Goal: Transaction & Acquisition: Purchase product/service

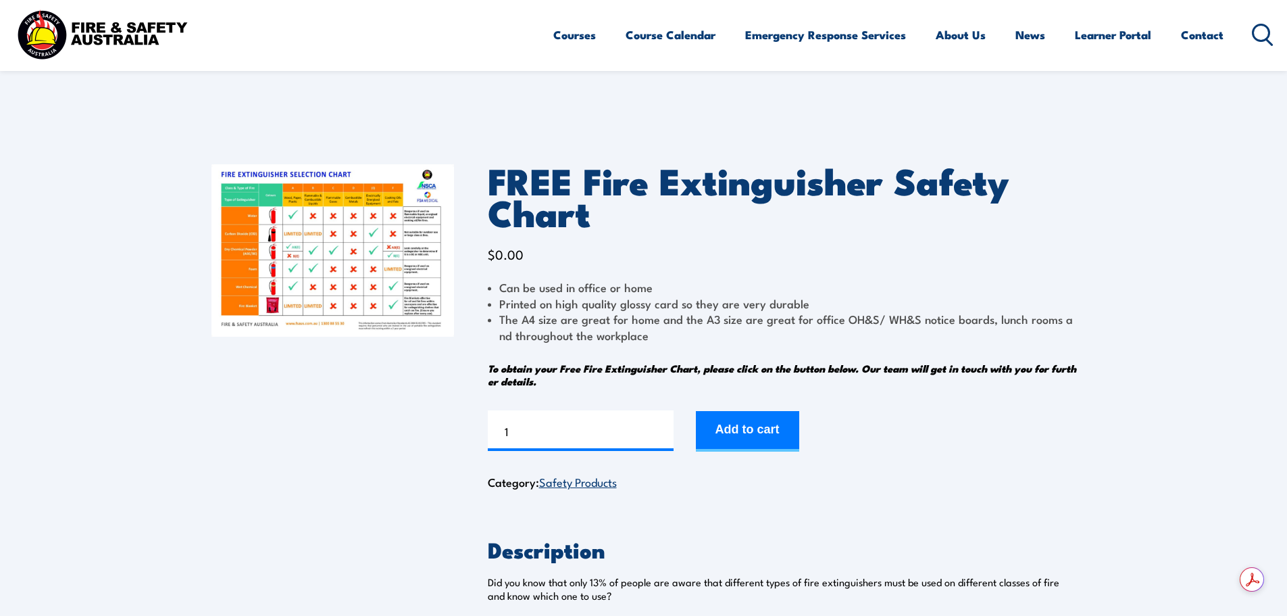
click at [357, 266] on img at bounding box center [332, 250] width 243 height 172
click at [296, 268] on img at bounding box center [332, 250] width 243 height 172
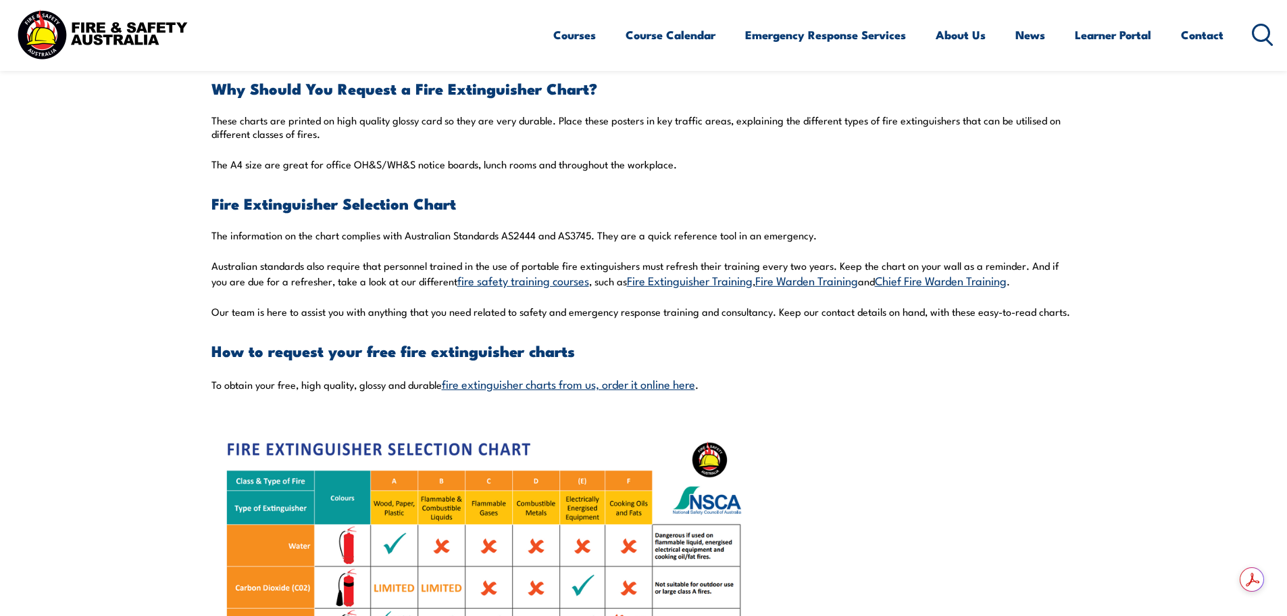
scroll to position [743, 0]
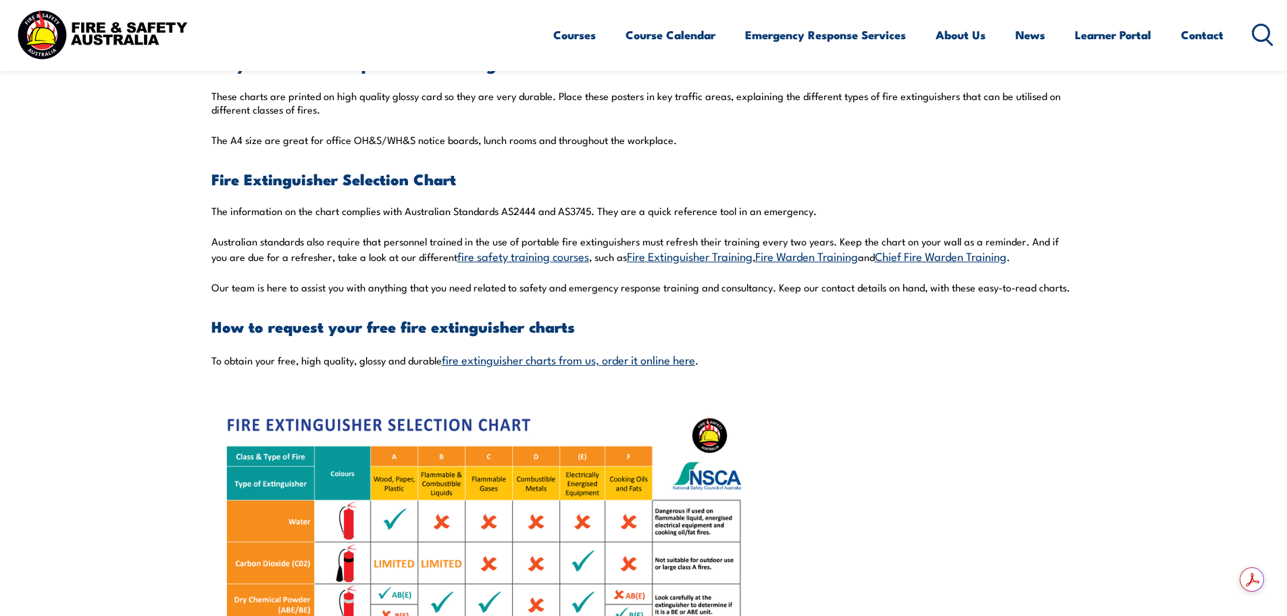
click at [682, 363] on link "fire extinguisher charts from us, order it online here" at bounding box center [568, 359] width 253 height 16
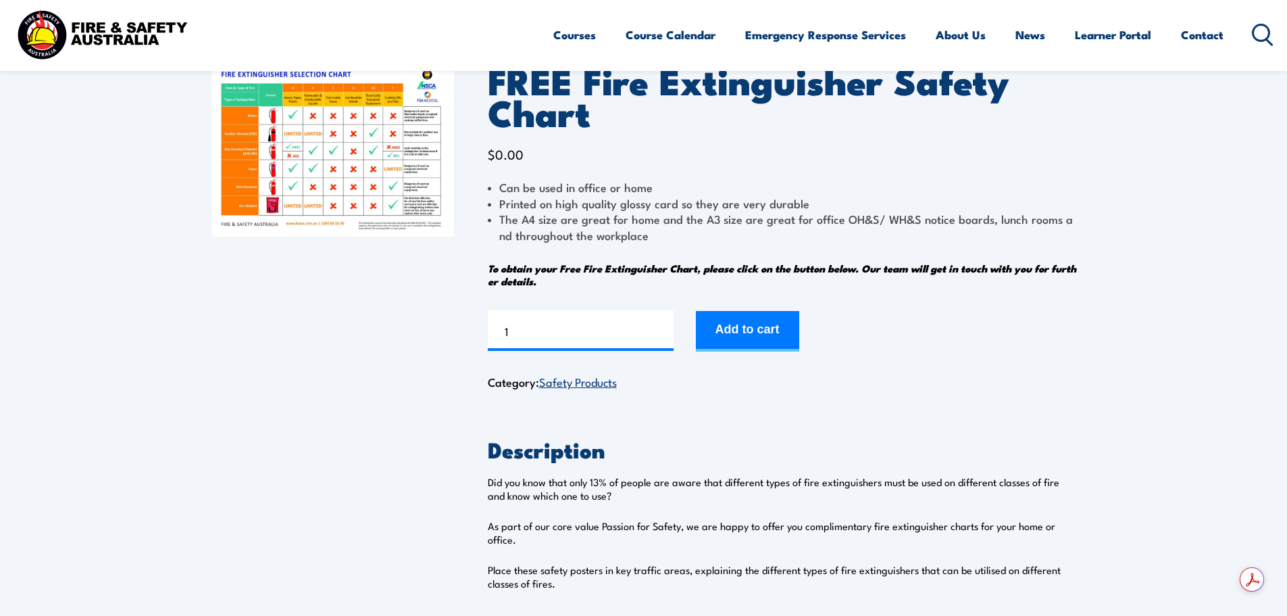
scroll to position [135, 0]
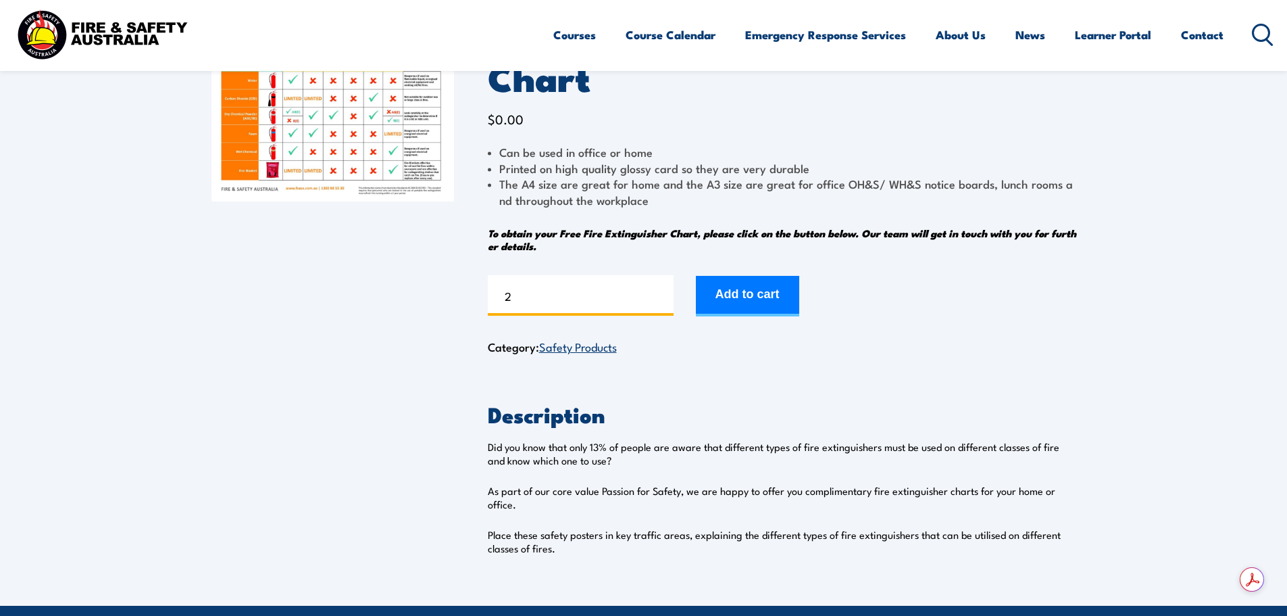
click at [661, 289] on input "2" at bounding box center [581, 295] width 186 height 41
click at [661, 289] on input "3" at bounding box center [581, 295] width 186 height 41
click at [661, 289] on input "4" at bounding box center [581, 295] width 186 height 41
click at [661, 289] on input "5" at bounding box center [581, 295] width 186 height 41
click at [661, 289] on input "6" at bounding box center [581, 295] width 186 height 41
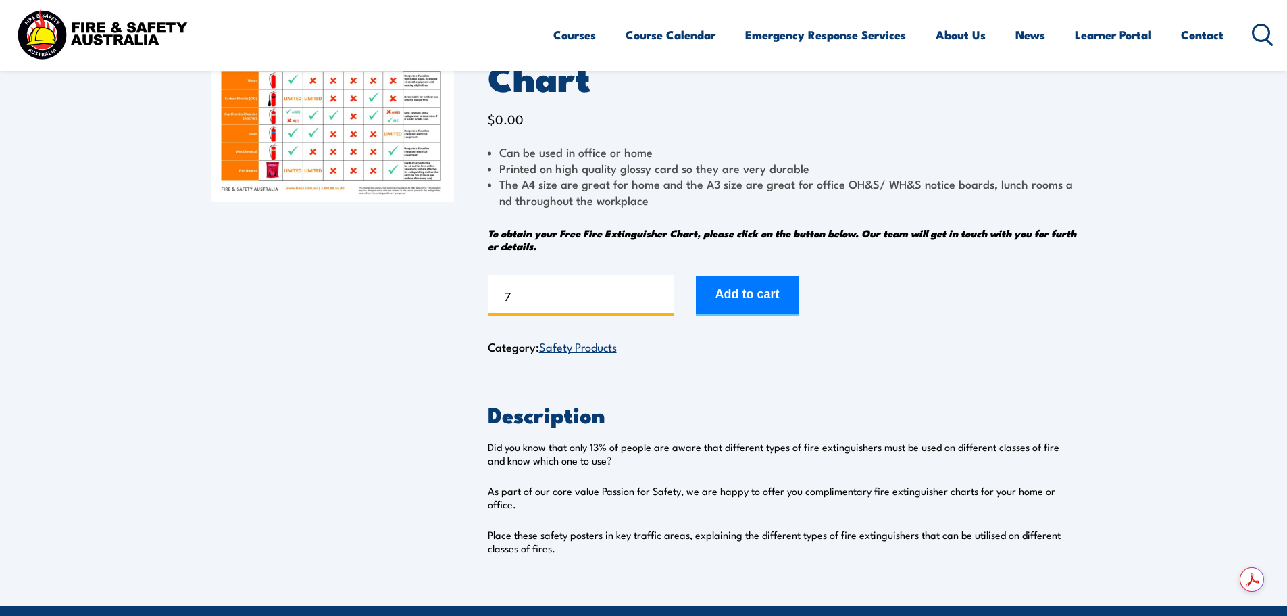
click at [661, 289] on input "7" at bounding box center [581, 295] width 186 height 41
click at [661, 289] on input "8" at bounding box center [581, 295] width 186 height 41
click at [661, 289] on input "9" at bounding box center [581, 295] width 186 height 41
type input "10"
click at [661, 289] on input "10" at bounding box center [581, 295] width 186 height 41
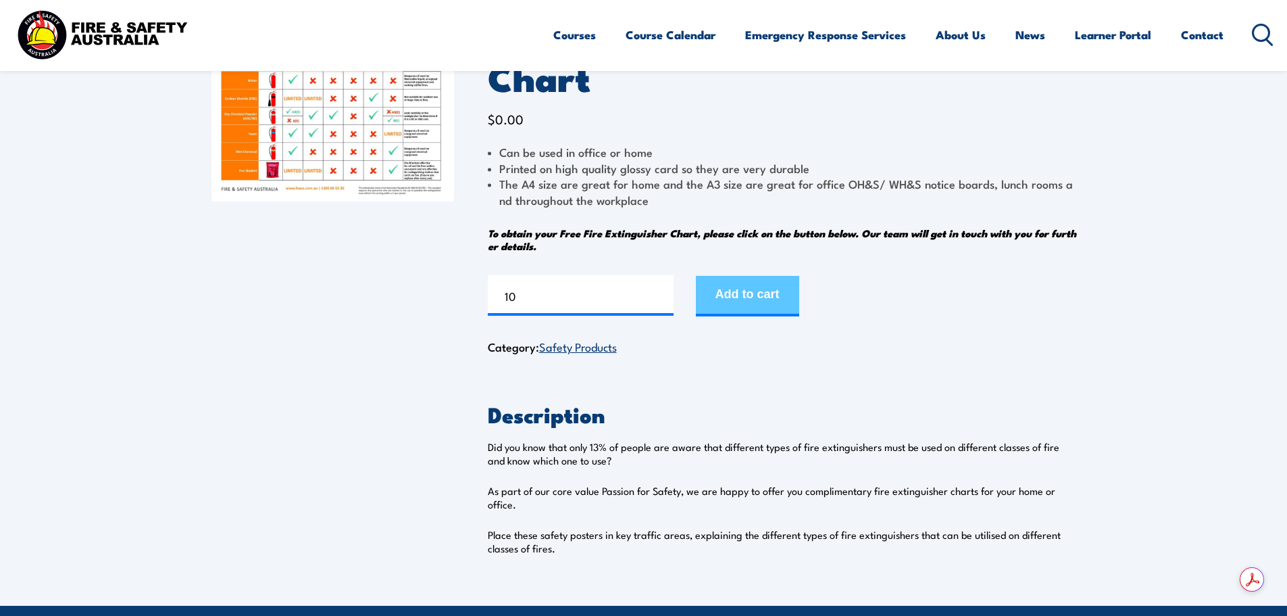
click at [759, 295] on button "Add to cart" at bounding box center [747, 296] width 103 height 41
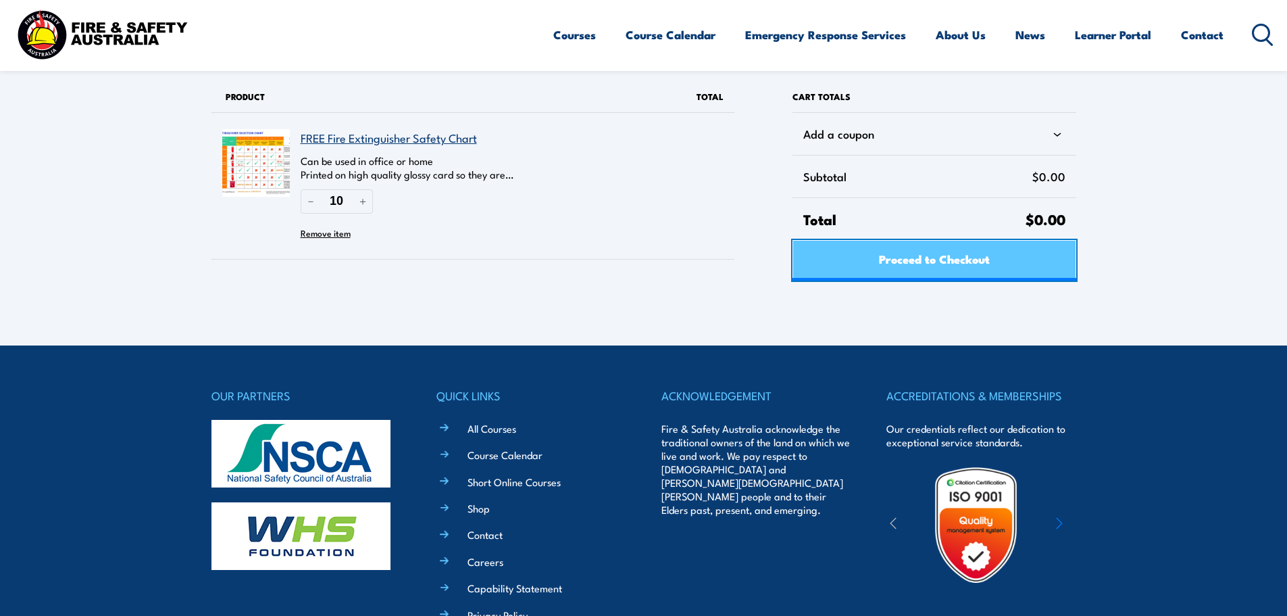
click at [937, 265] on span "Proceed to Checkout" at bounding box center [934, 259] width 111 height 36
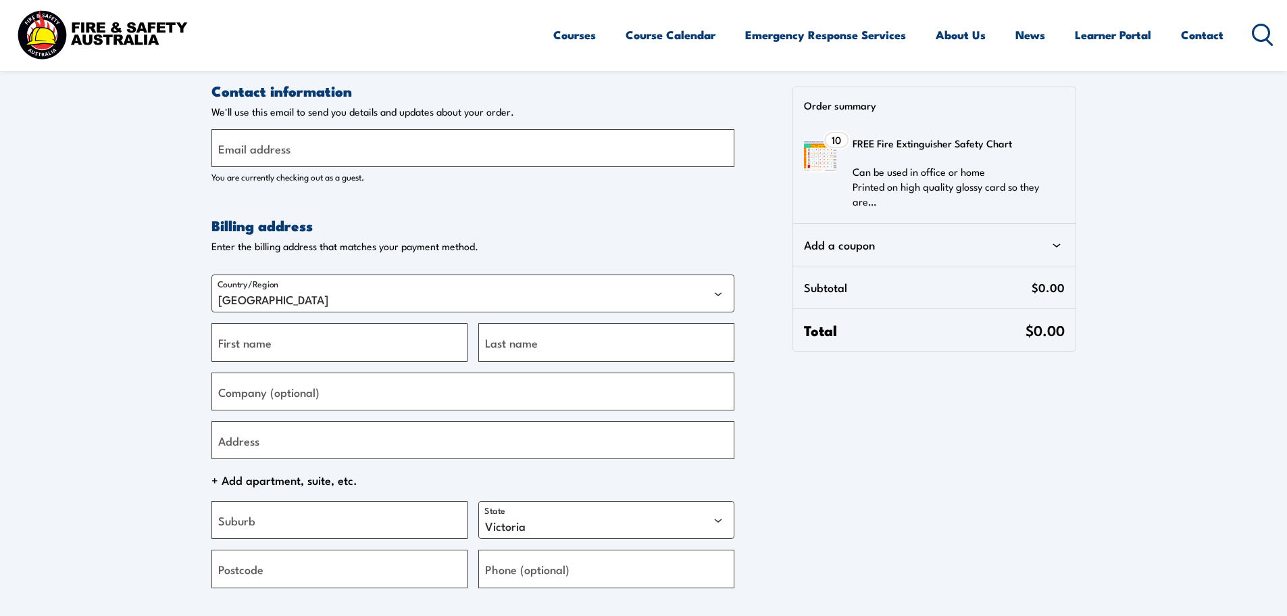
select select "VIC"
click at [292, 150] on input "Email address" at bounding box center [472, 148] width 523 height 38
type input "compliance@hygain.com.au"
type input "Victoria"
type input "Brough"
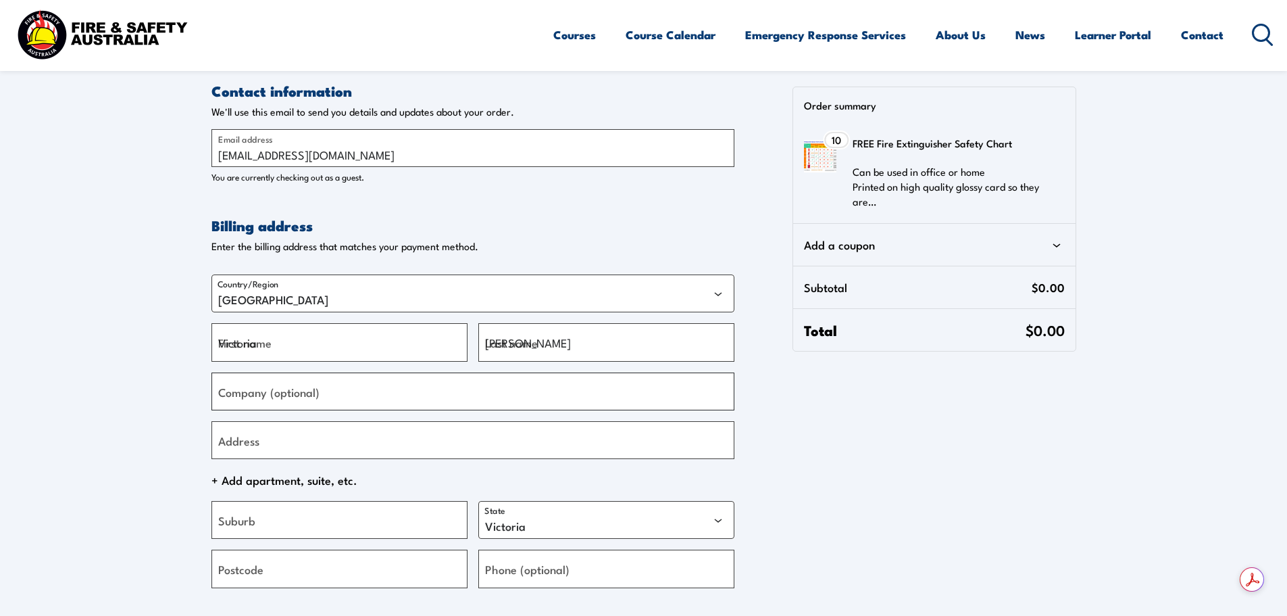
type input "HYGAIN FEEDS PTY LYD"
type input "10 Hickson Road"
type input "Melbourne"
type input "3809"
type input "+61359432255"
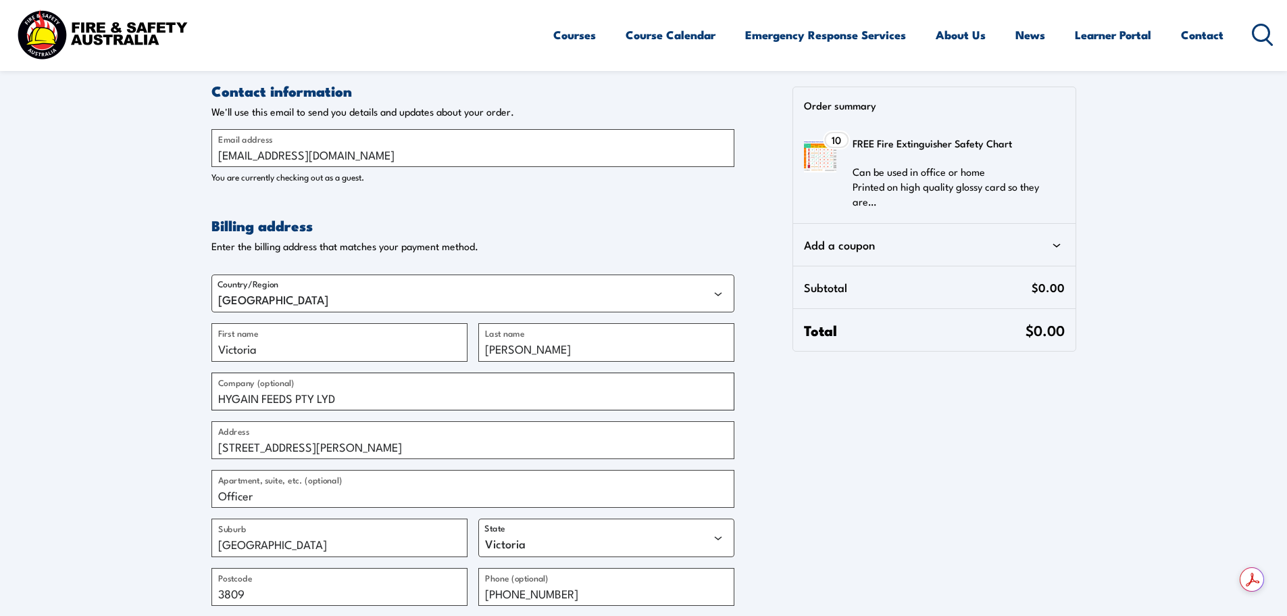
click at [329, 400] on input "HYGAIN FEEDS PTY LYD" at bounding box center [472, 391] width 523 height 38
type input "HYGAIN FEEDS Pty Ltd"
click at [541, 434] on input "[STREET_ADDRESS][PERSON_NAME]" at bounding box center [472, 440] width 523 height 38
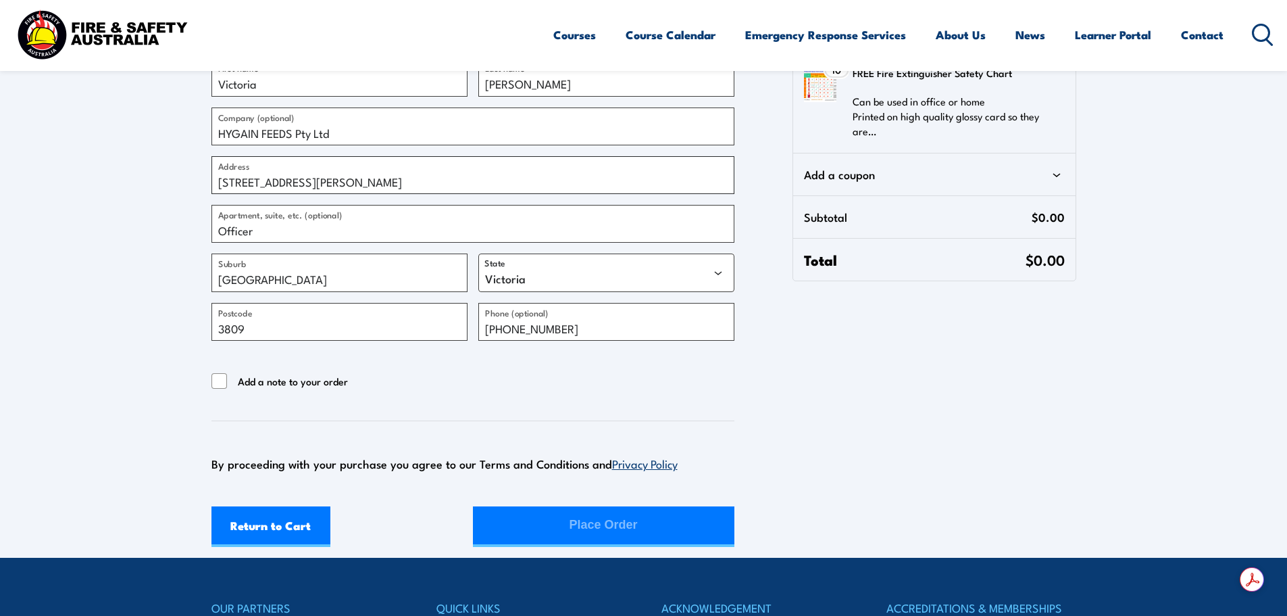
scroll to position [270, 0]
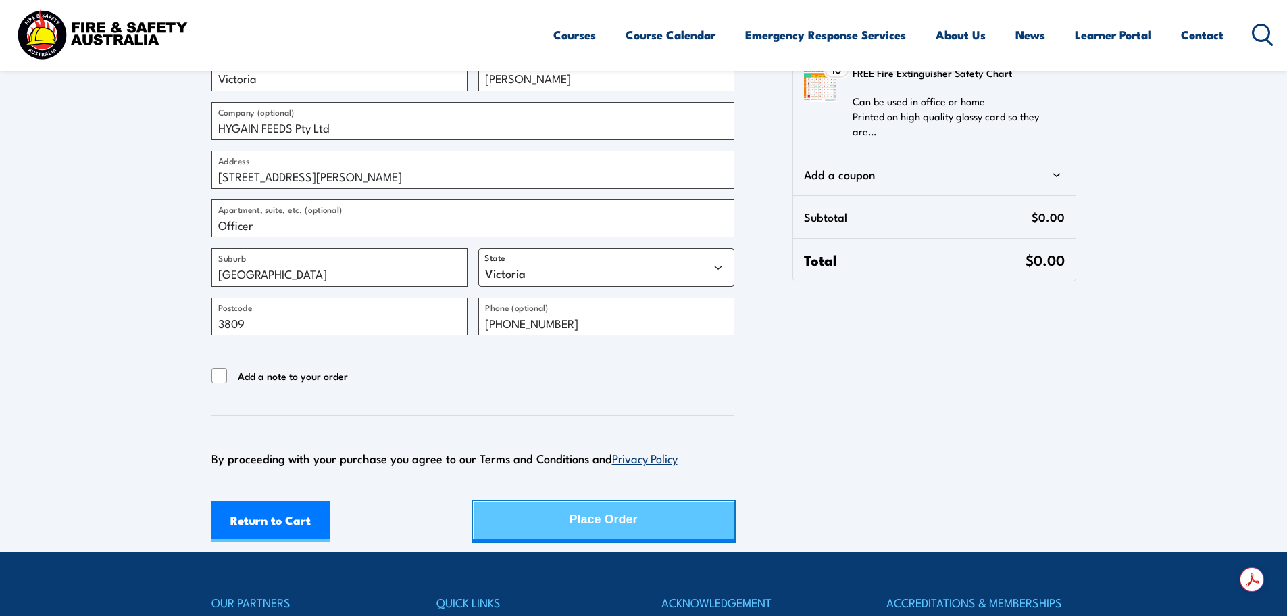
click at [620, 523] on div "Place Order" at bounding box center [604, 519] width 68 height 36
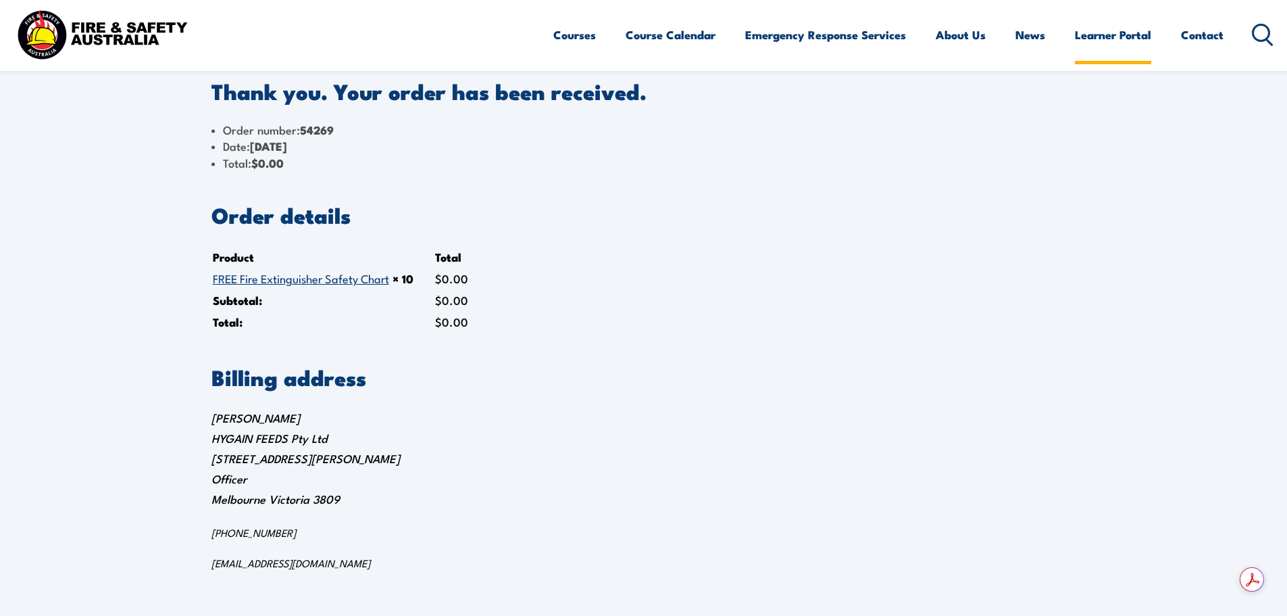
click at [1113, 47] on link "Learner Portal" at bounding box center [1113, 35] width 76 height 36
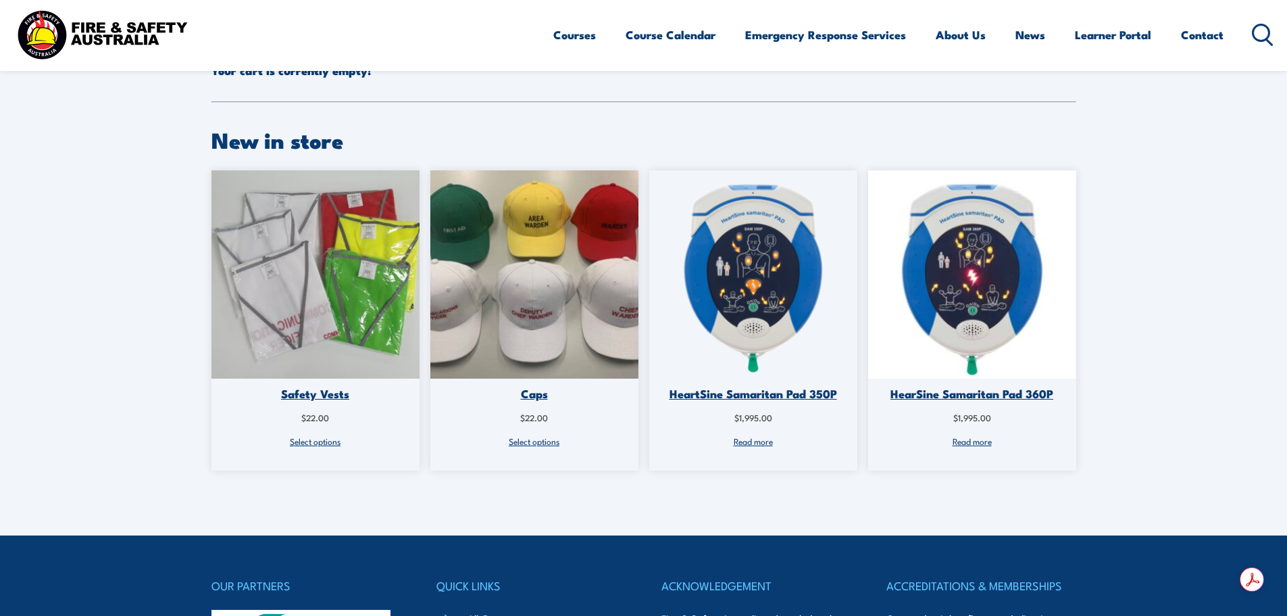
scroll to position [270, 0]
